Goal: Task Accomplishment & Management: Use online tool/utility

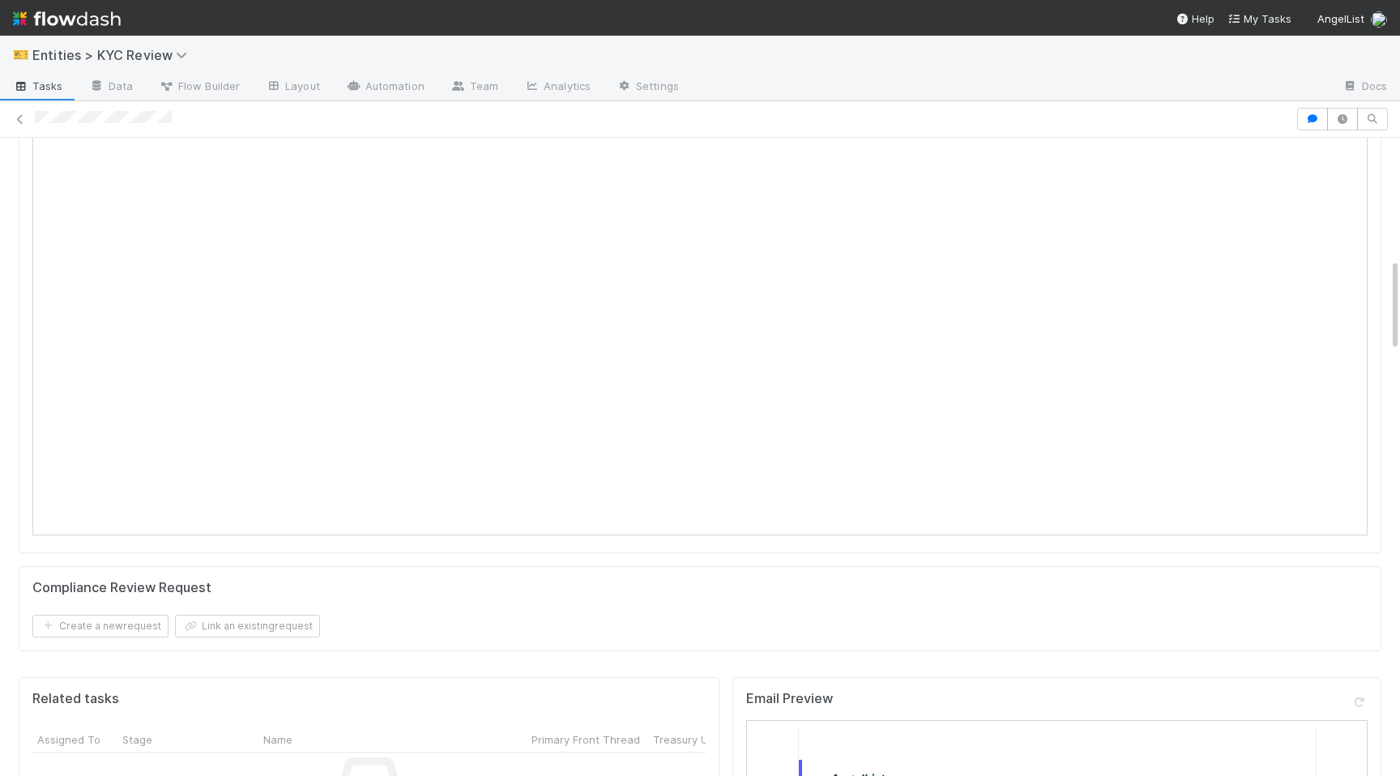
scroll to position [733, 0]
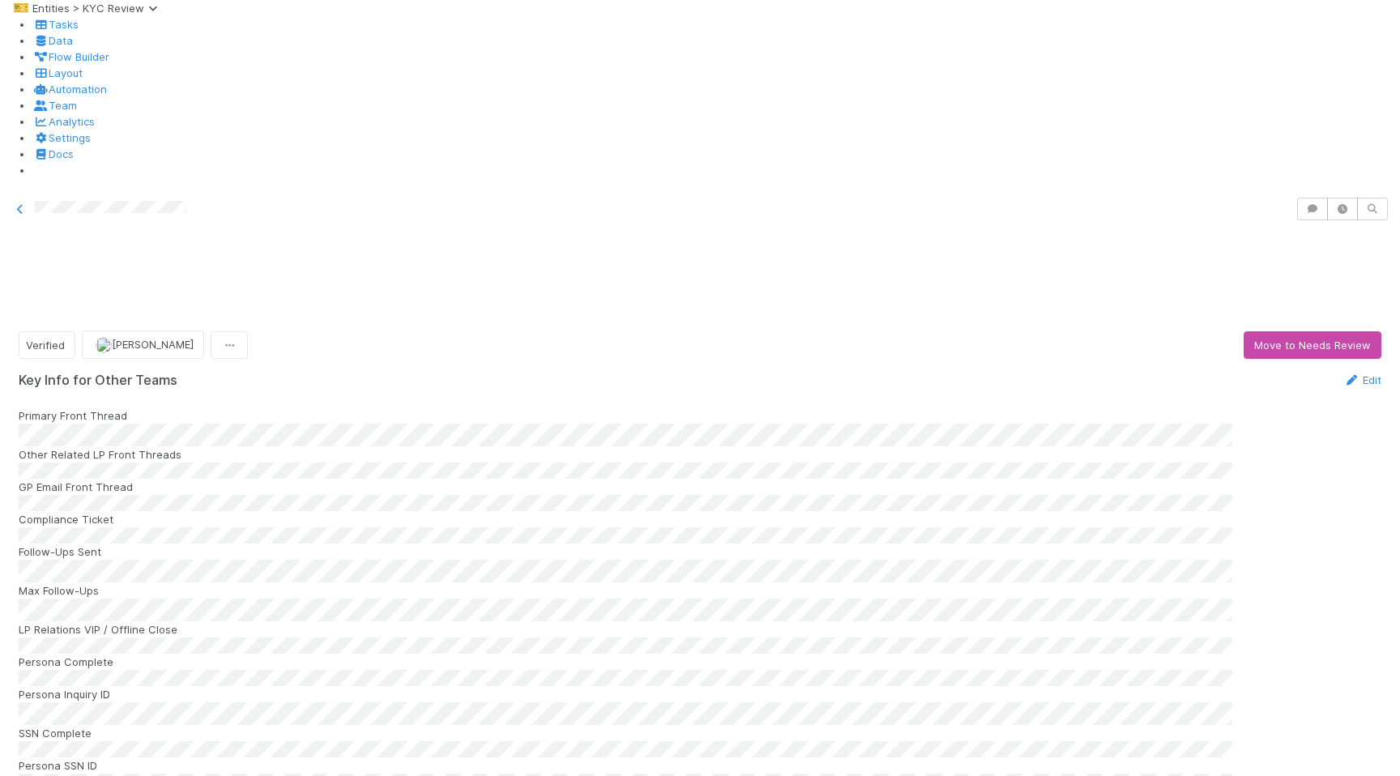
scroll to position [583, 0]
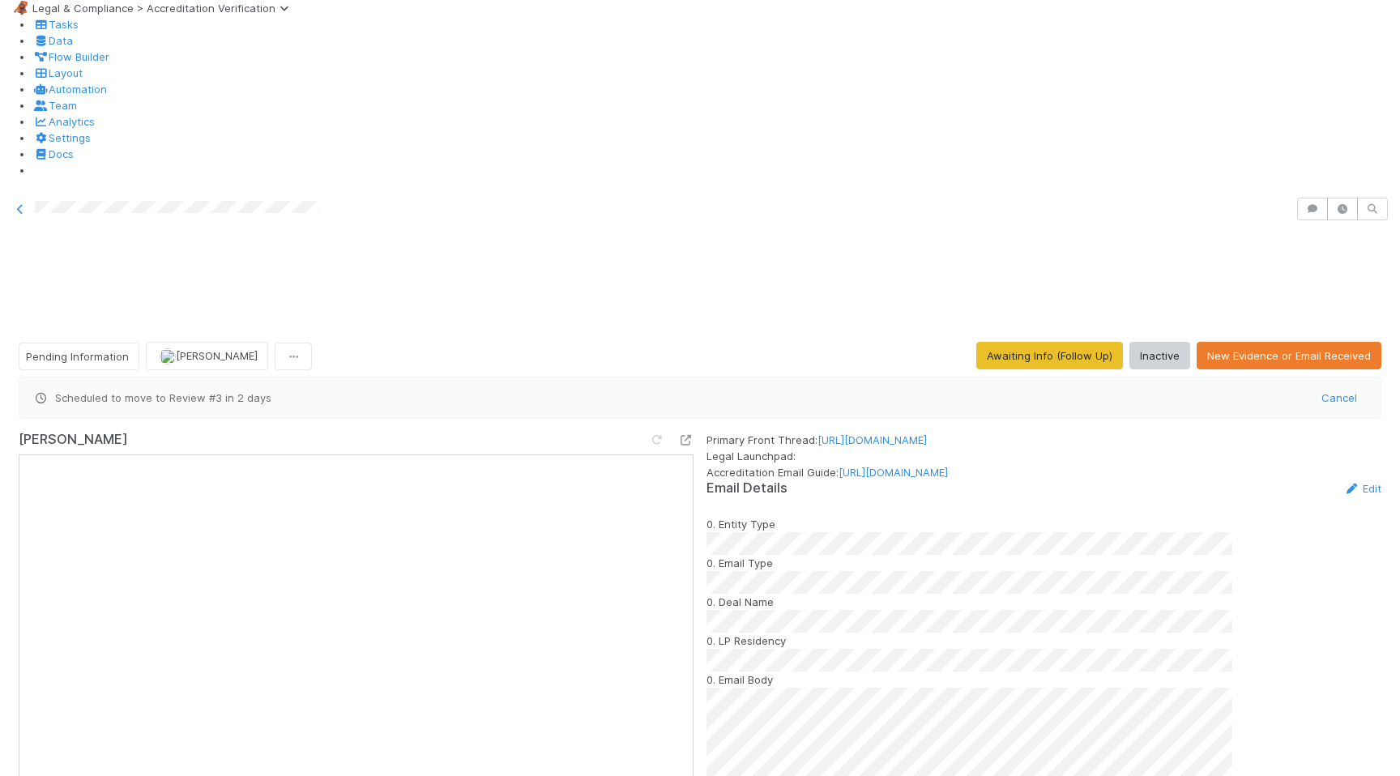
scroll to position [50, 0]
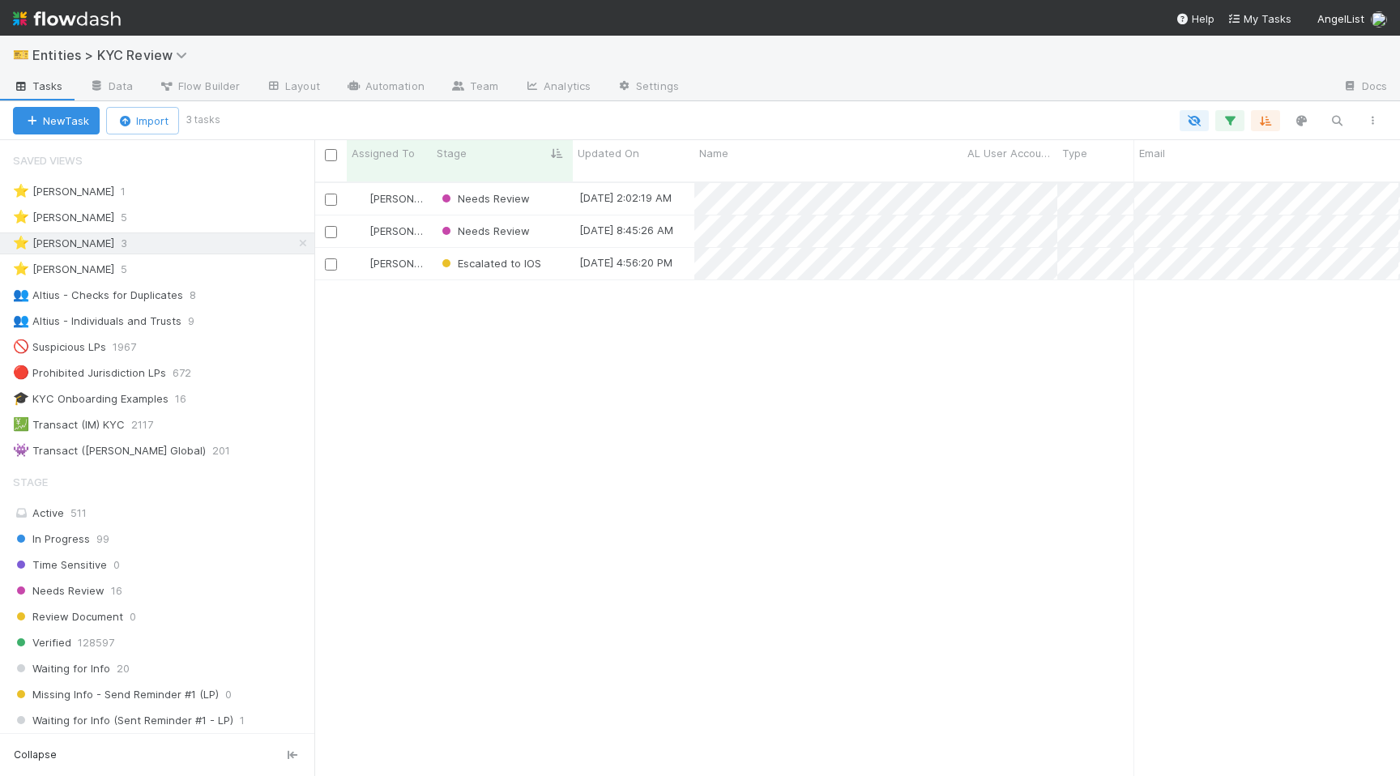
scroll to position [607, 1086]
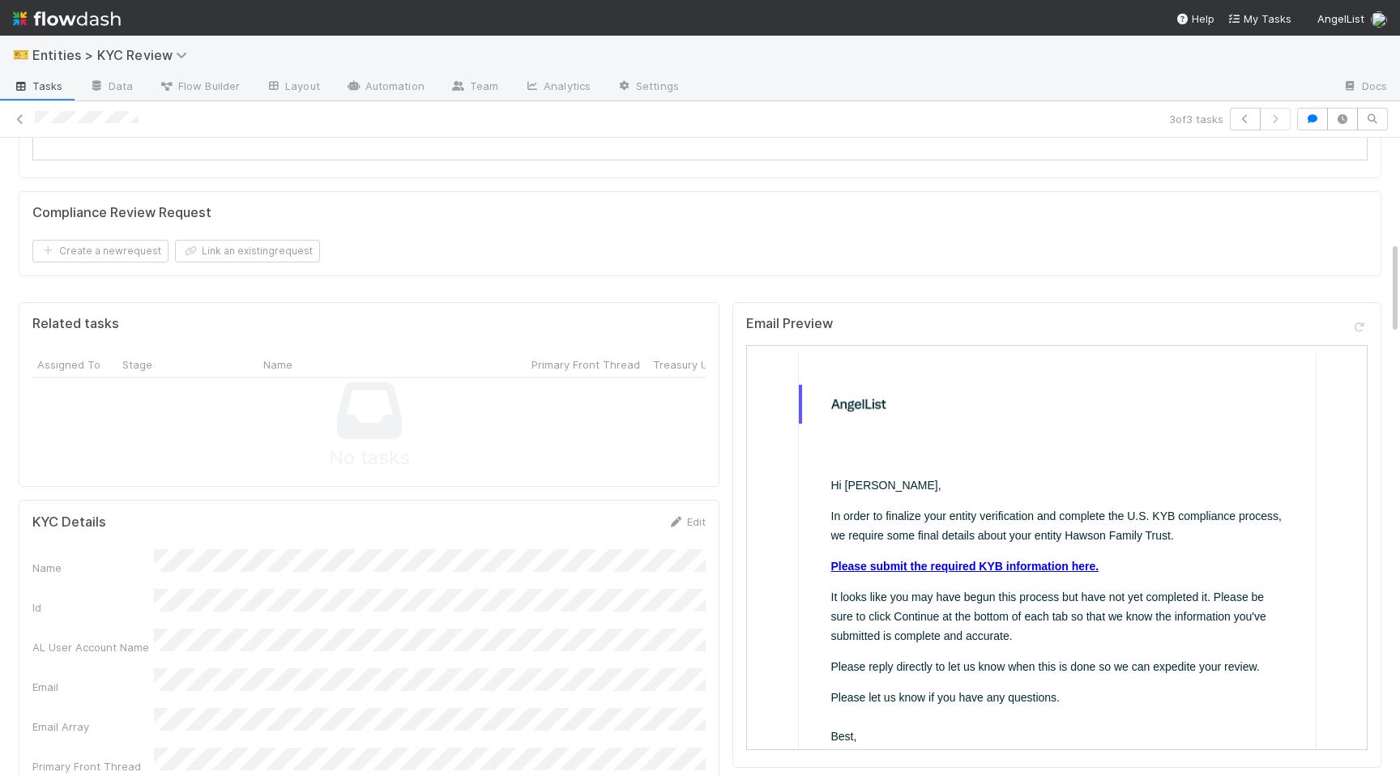
scroll to position [1496, 0]
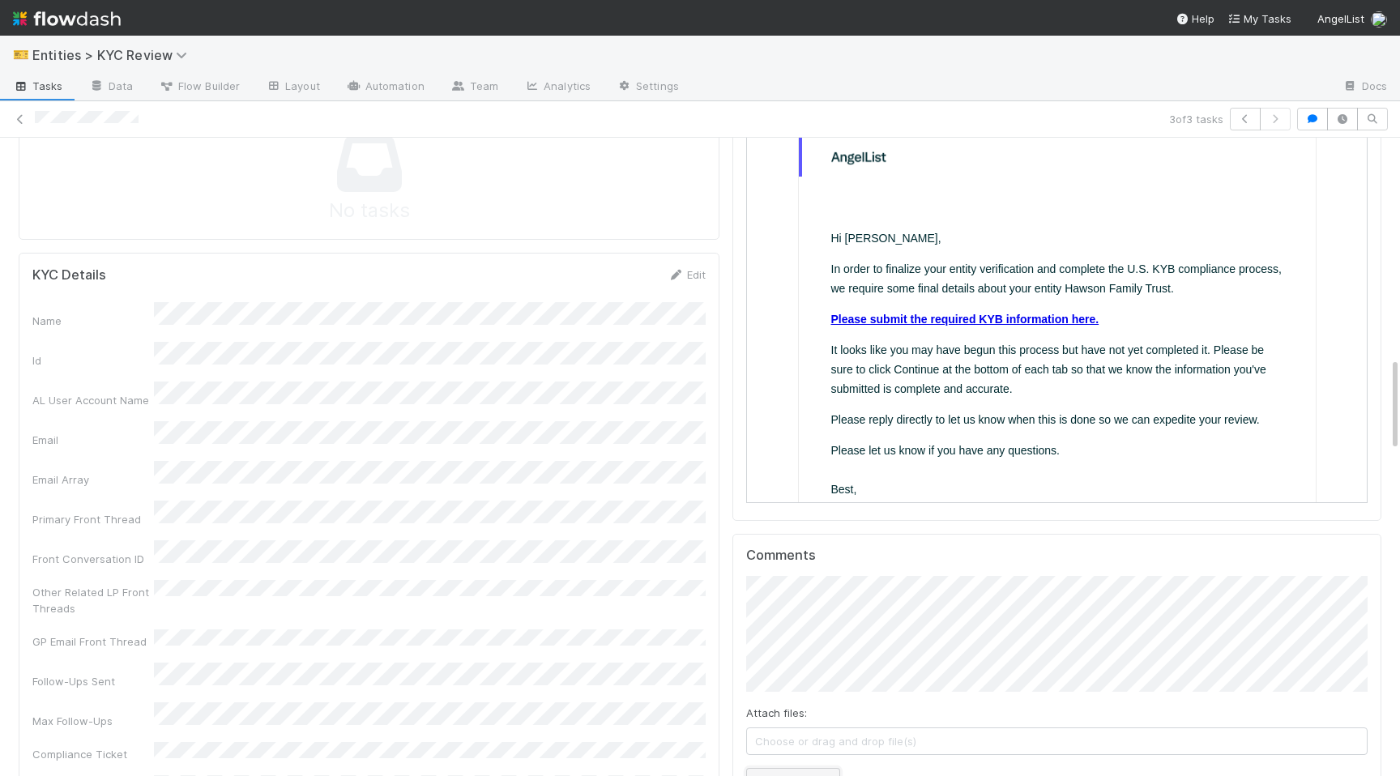
click at [792, 768] on button "Add Comment" at bounding box center [793, 782] width 94 height 28
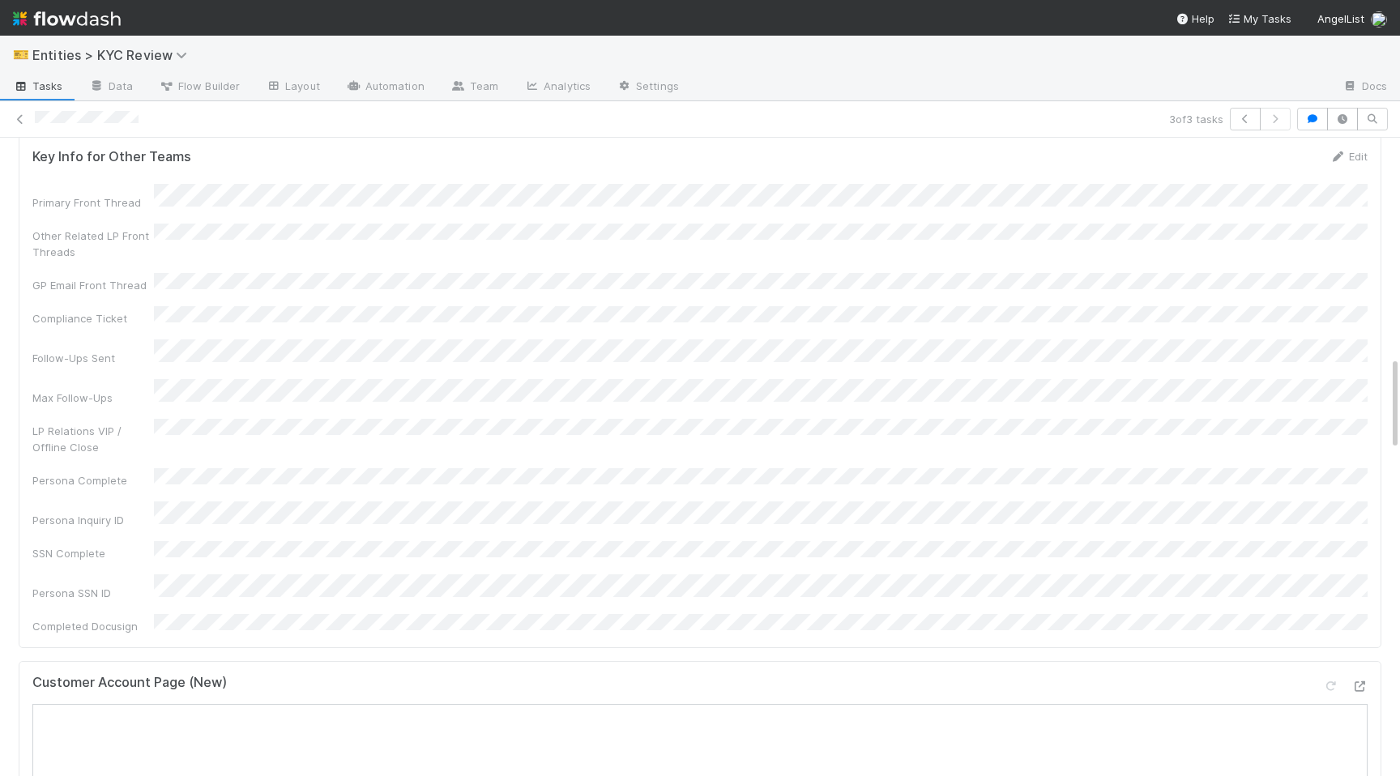
scroll to position [0, 0]
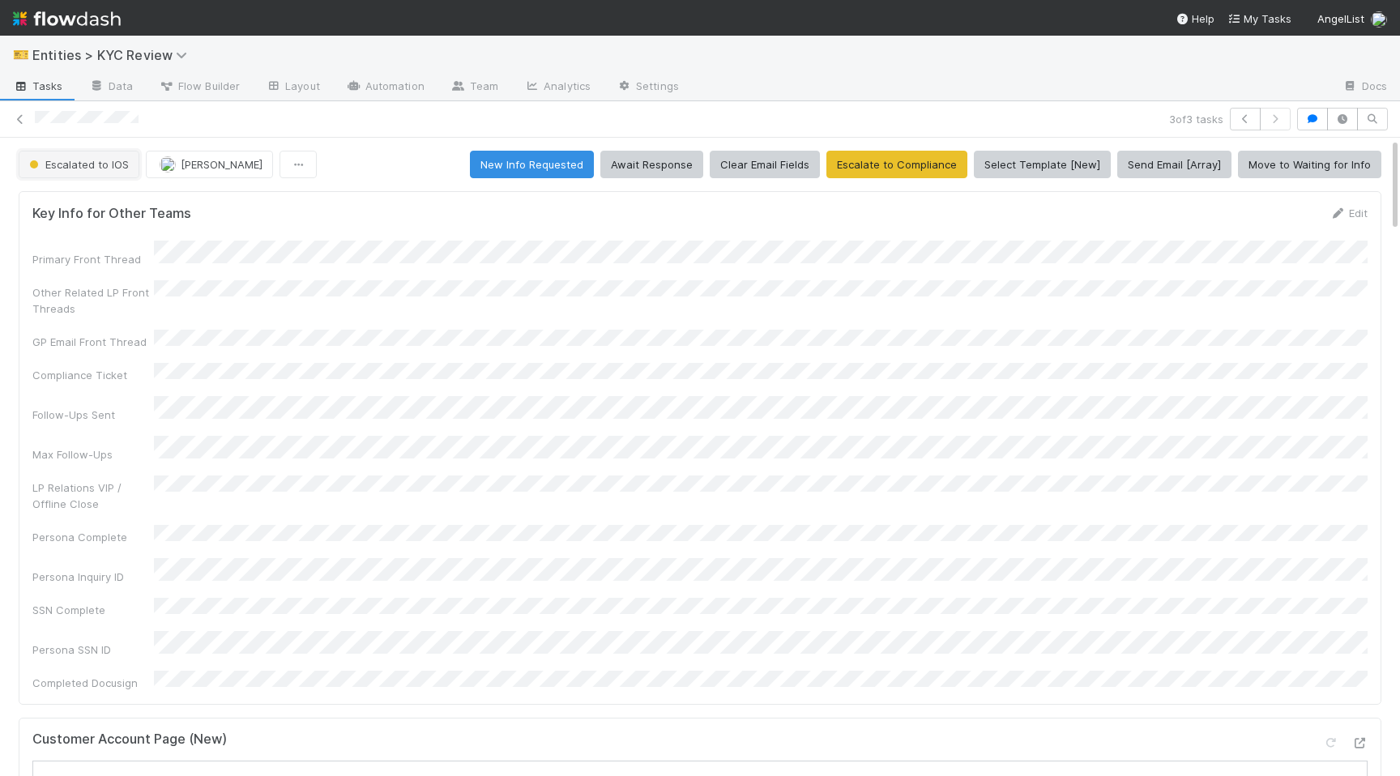
click at [78, 164] on span "Escalated to IOS" at bounding box center [77, 164] width 103 height 13
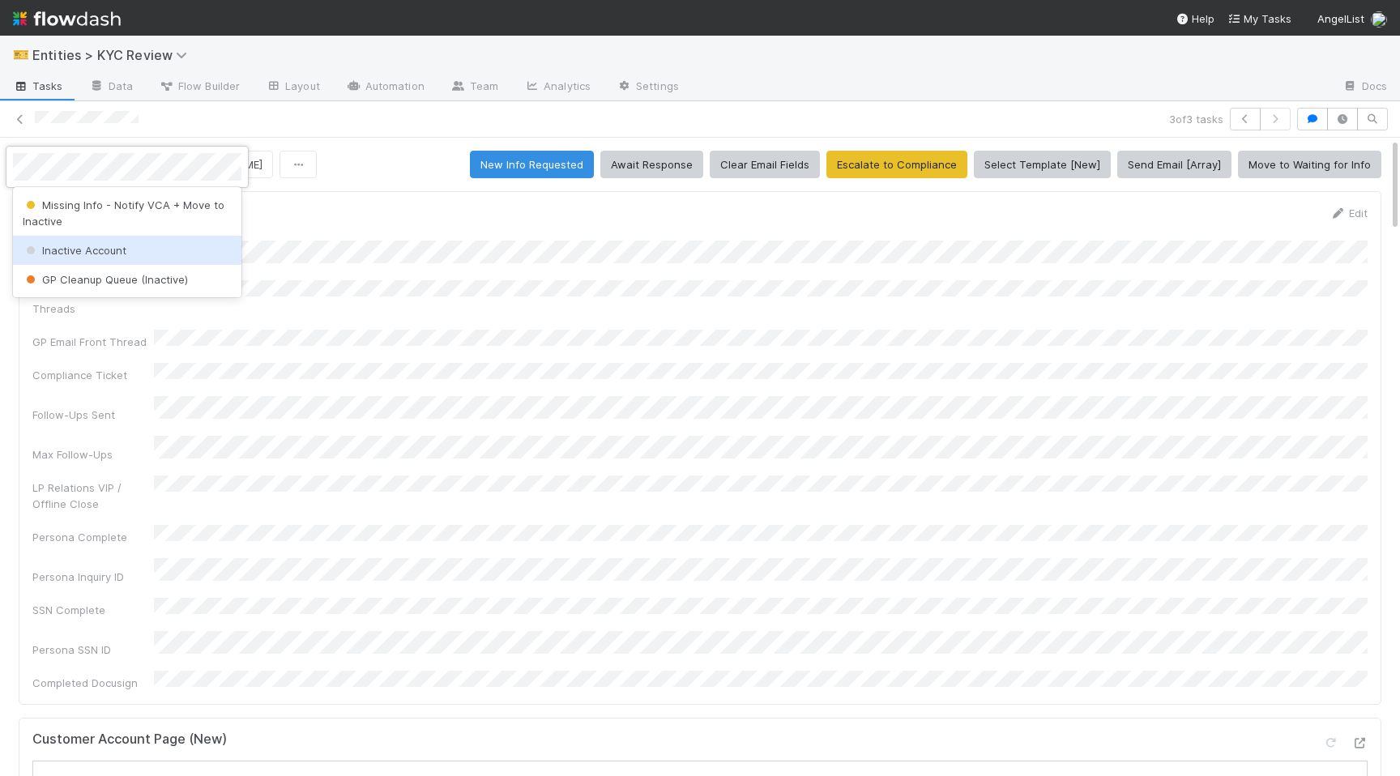
click at [83, 242] on div "Inactive Account" at bounding box center [127, 250] width 229 height 29
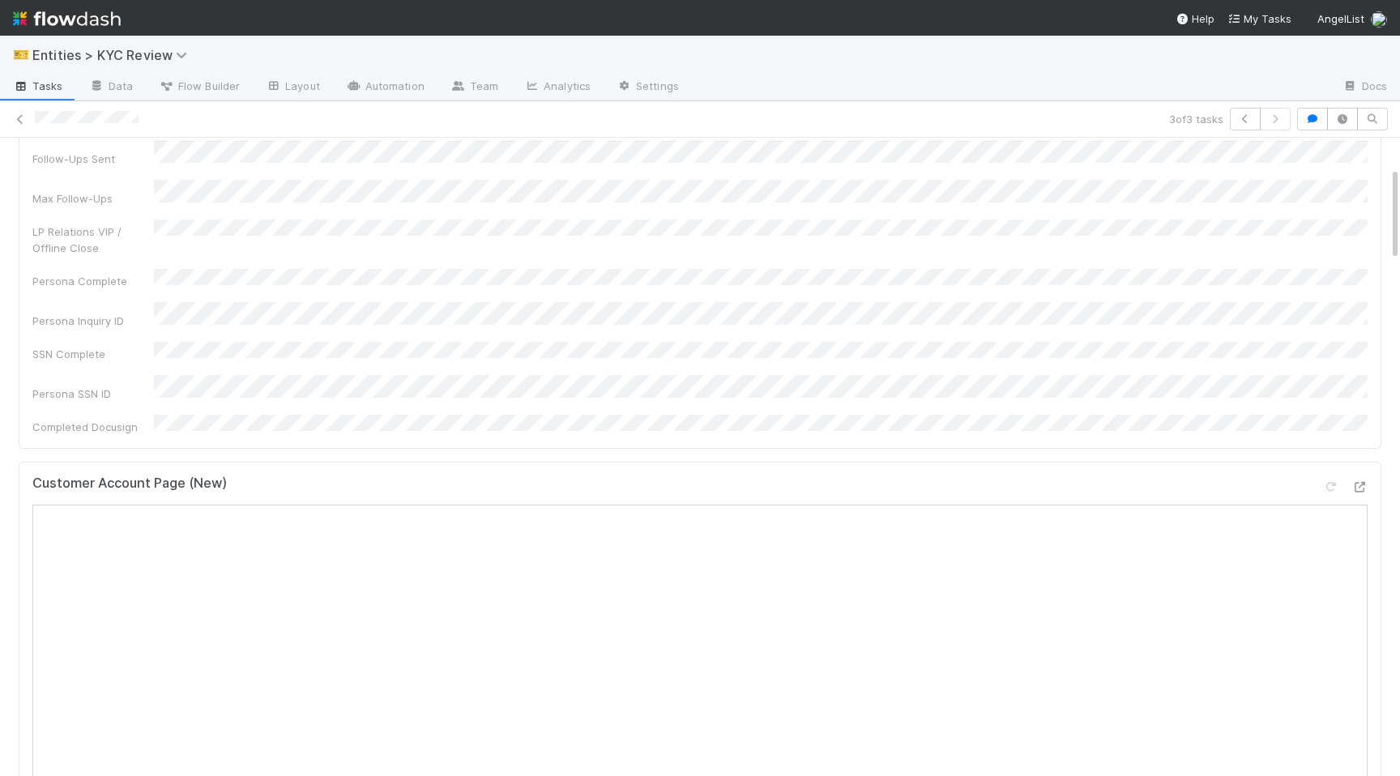
scroll to position [336, 0]
click at [23, 116] on icon at bounding box center [20, 119] width 16 height 11
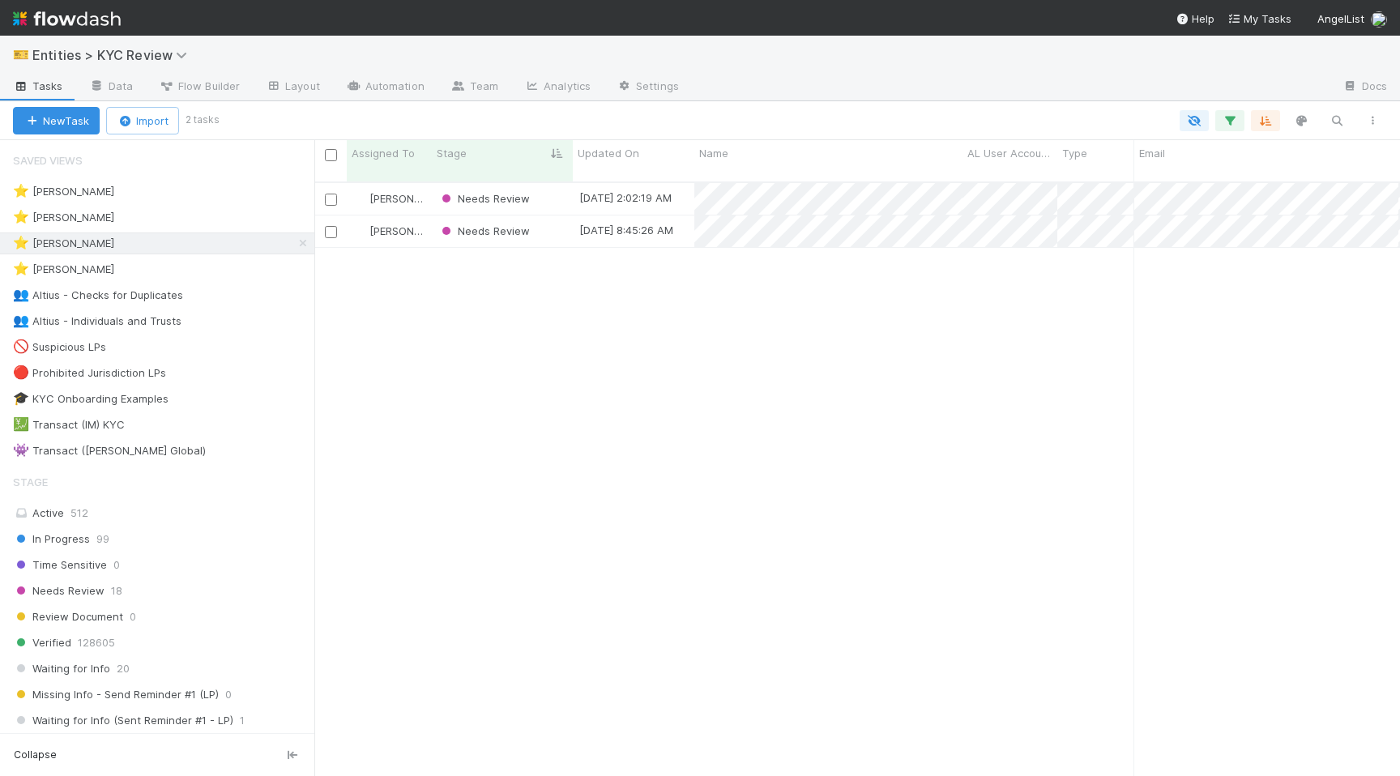
scroll to position [607, 1086]
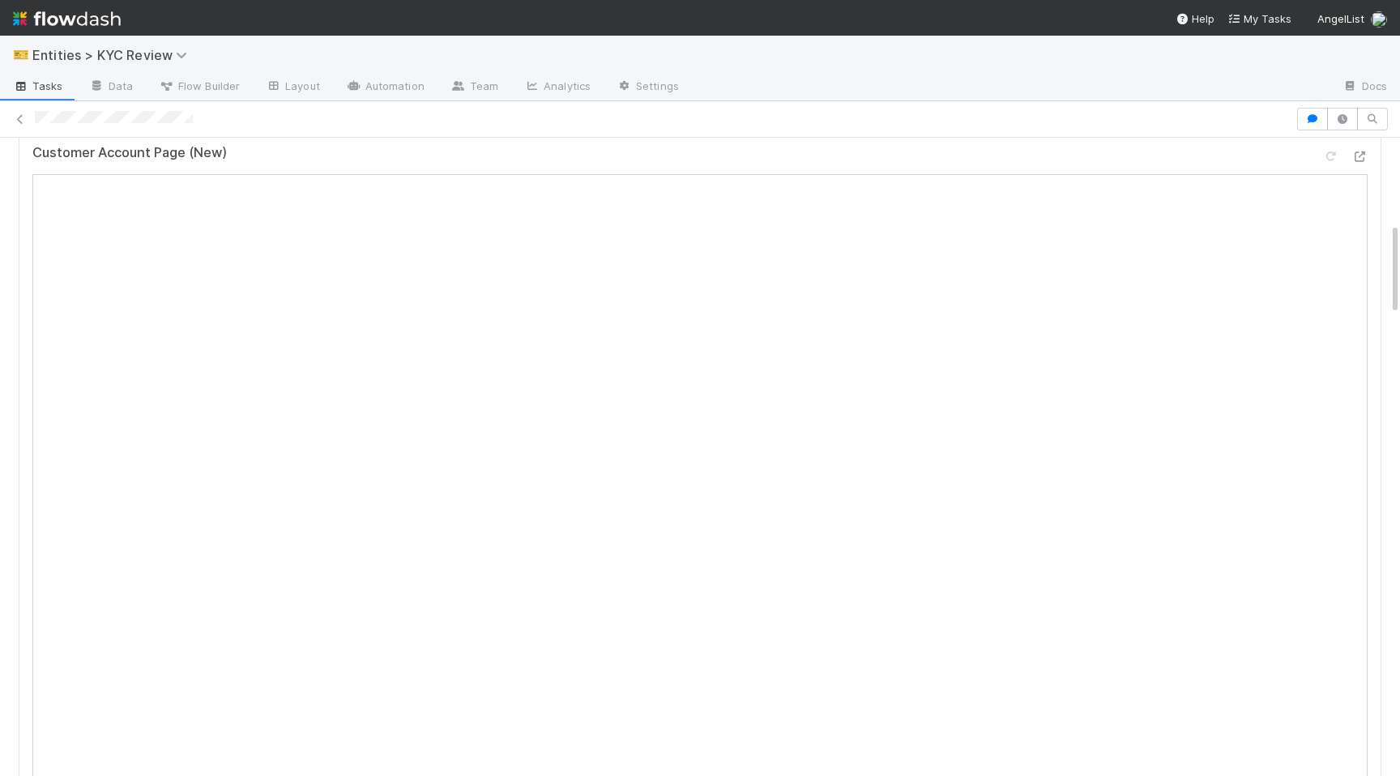
scroll to position [590, 0]
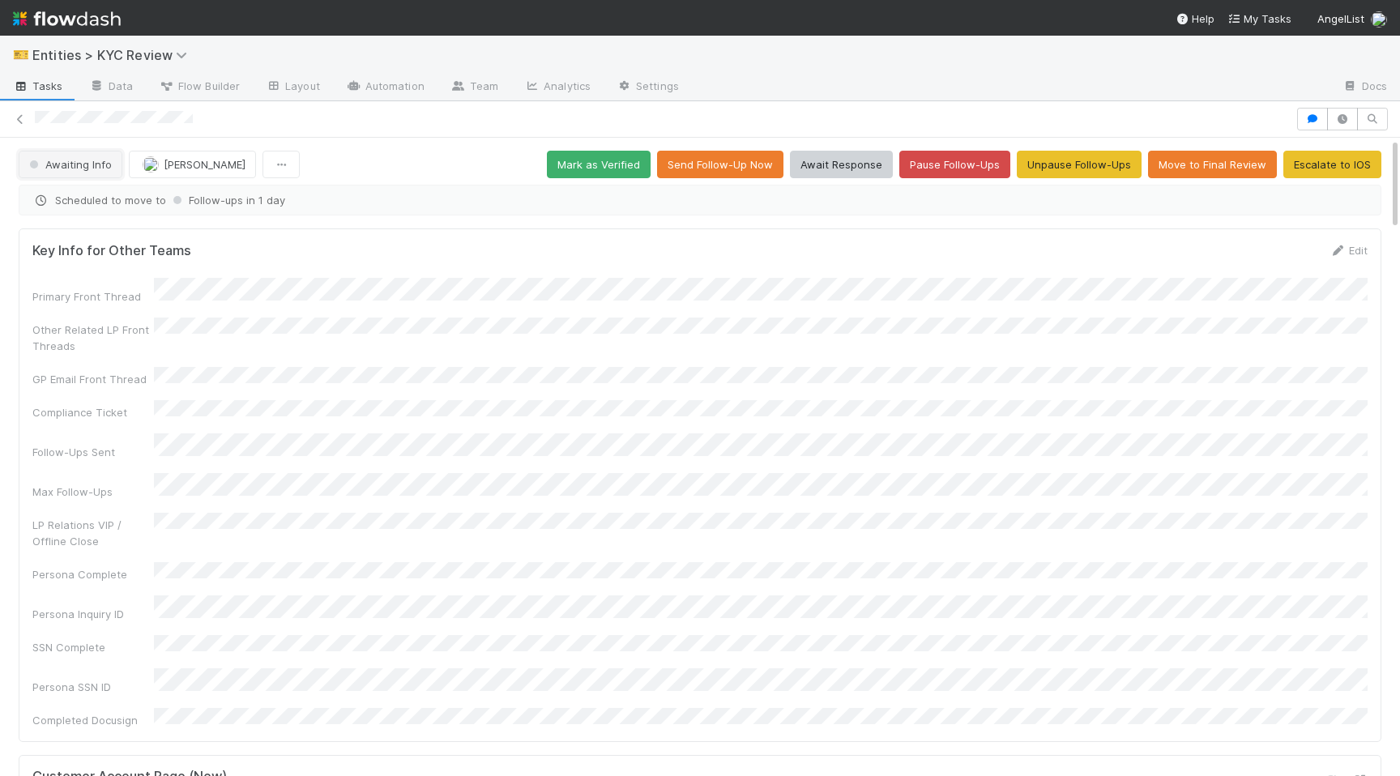
click at [76, 177] on button "Awaiting Info" at bounding box center [71, 165] width 104 height 28
click at [143, 203] on div "Verified" at bounding box center [127, 204] width 229 height 29
